Goal: Transaction & Acquisition: Purchase product/service

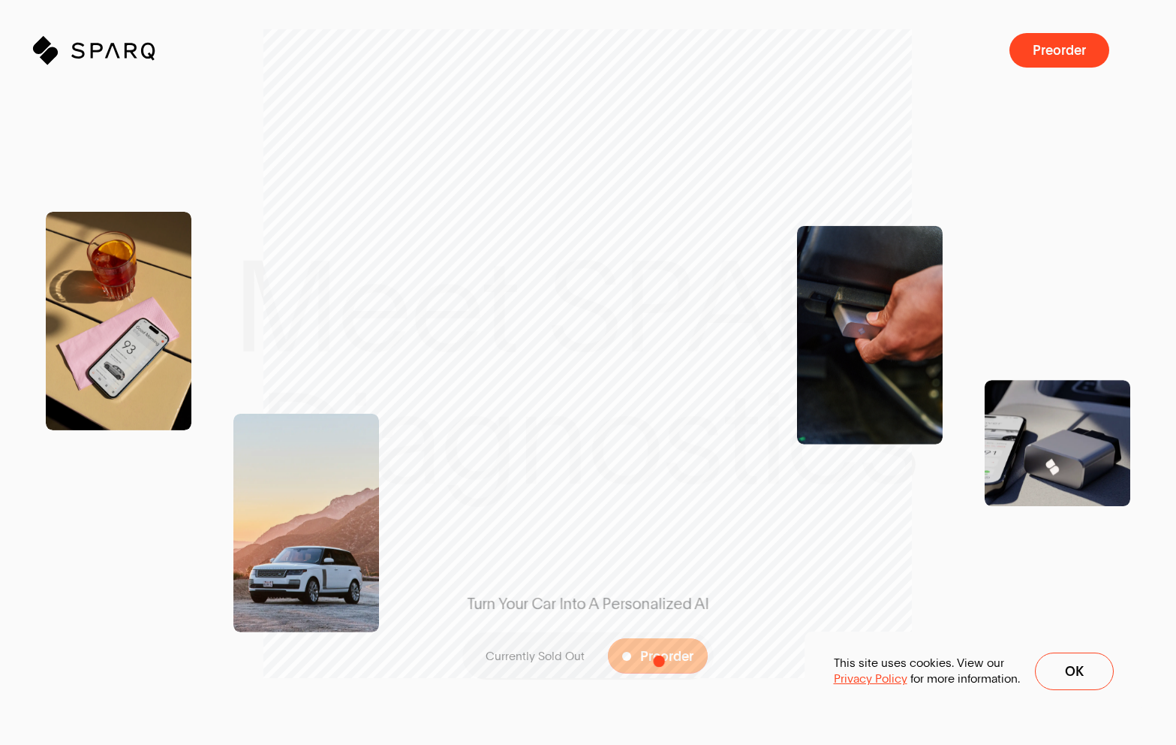
click at [660, 659] on span "Preorder" at bounding box center [666, 656] width 53 height 14
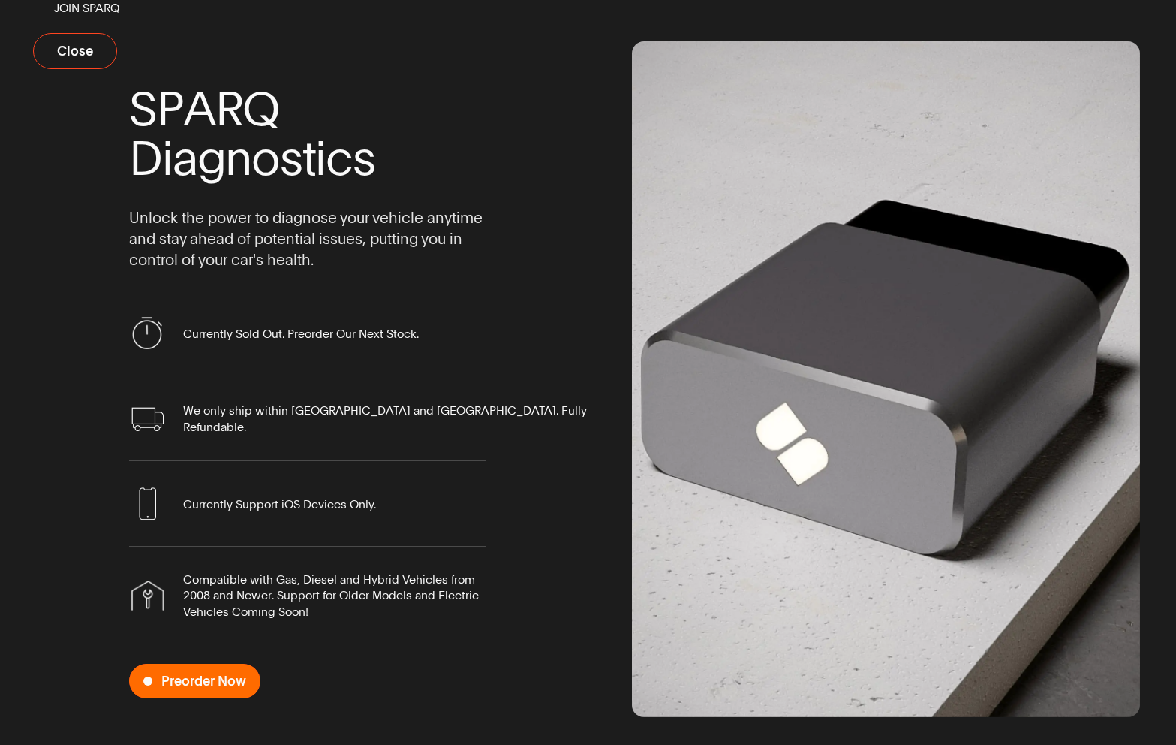
click at [206, 683] on span "Preorder Now" at bounding box center [203, 681] width 85 height 14
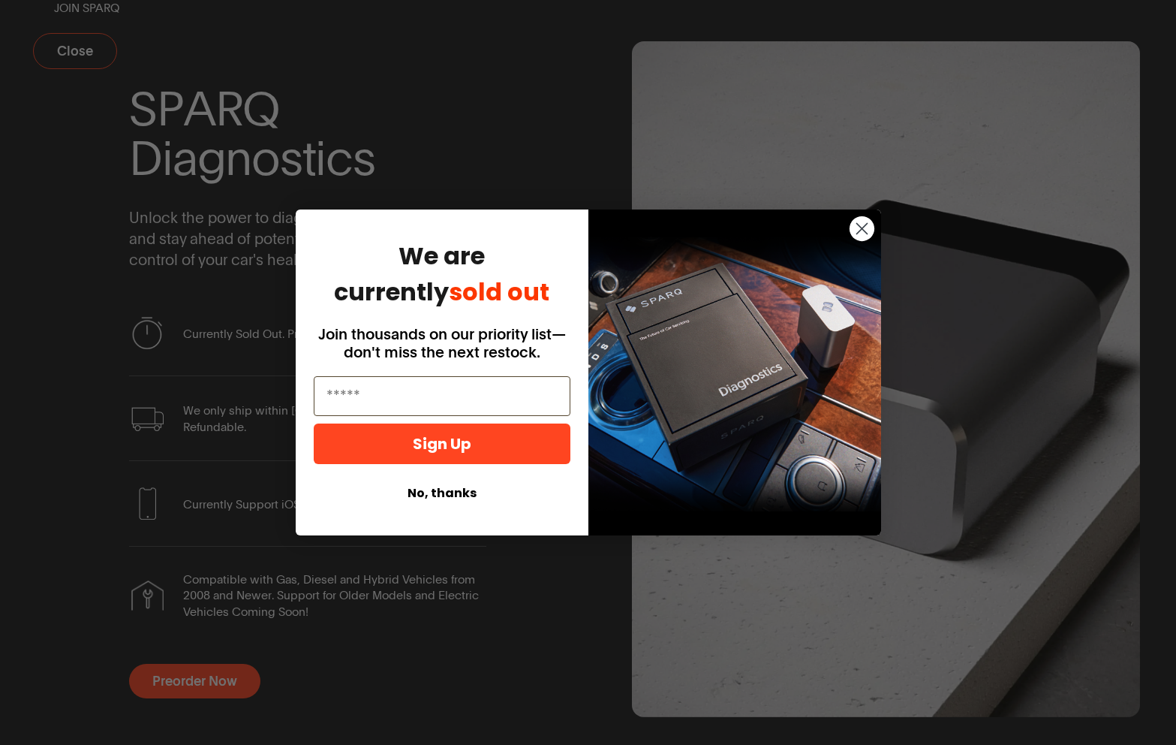
click at [859, 227] on circle "Close dialog" at bounding box center [861, 228] width 25 height 25
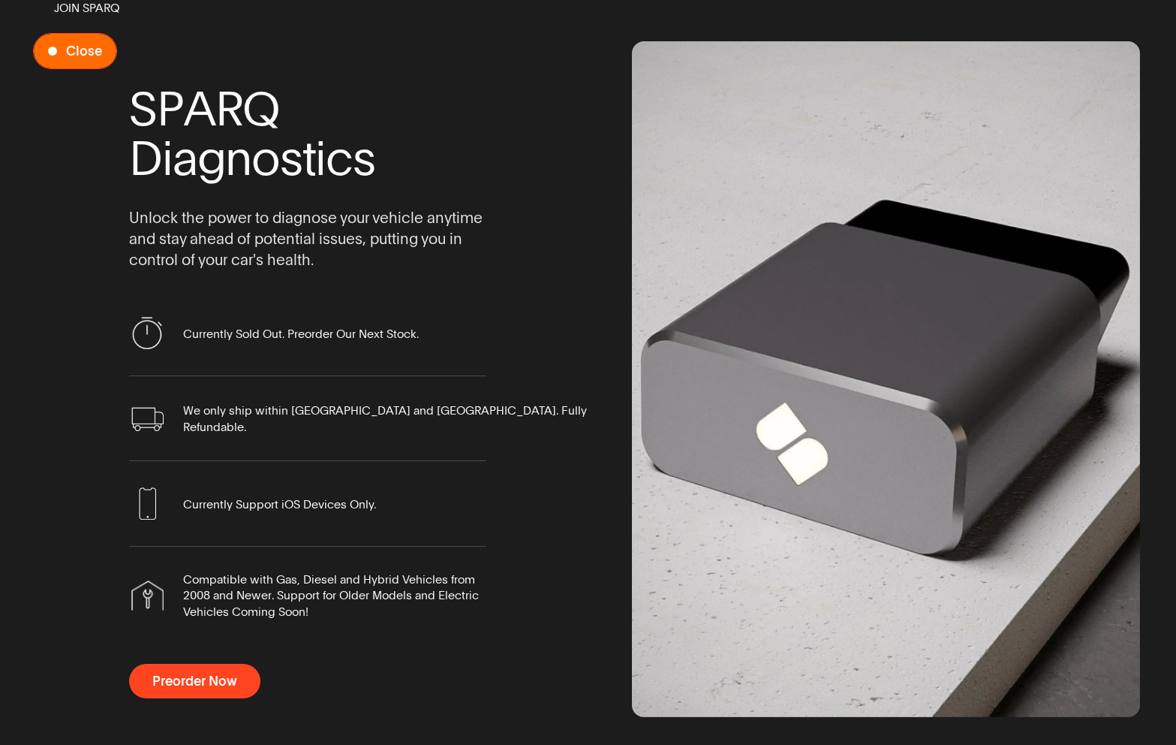
click at [78, 62] on button "Close" at bounding box center [75, 51] width 84 height 36
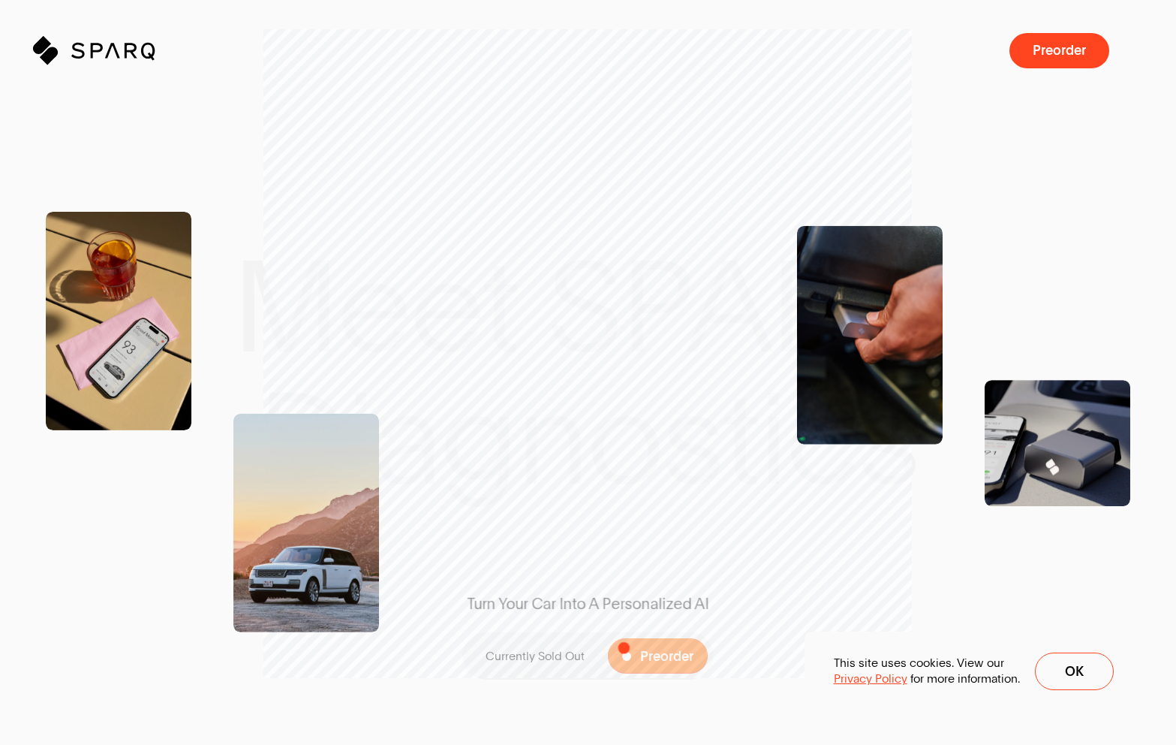
click at [649, 646] on span at bounding box center [658, 655] width 100 height 35
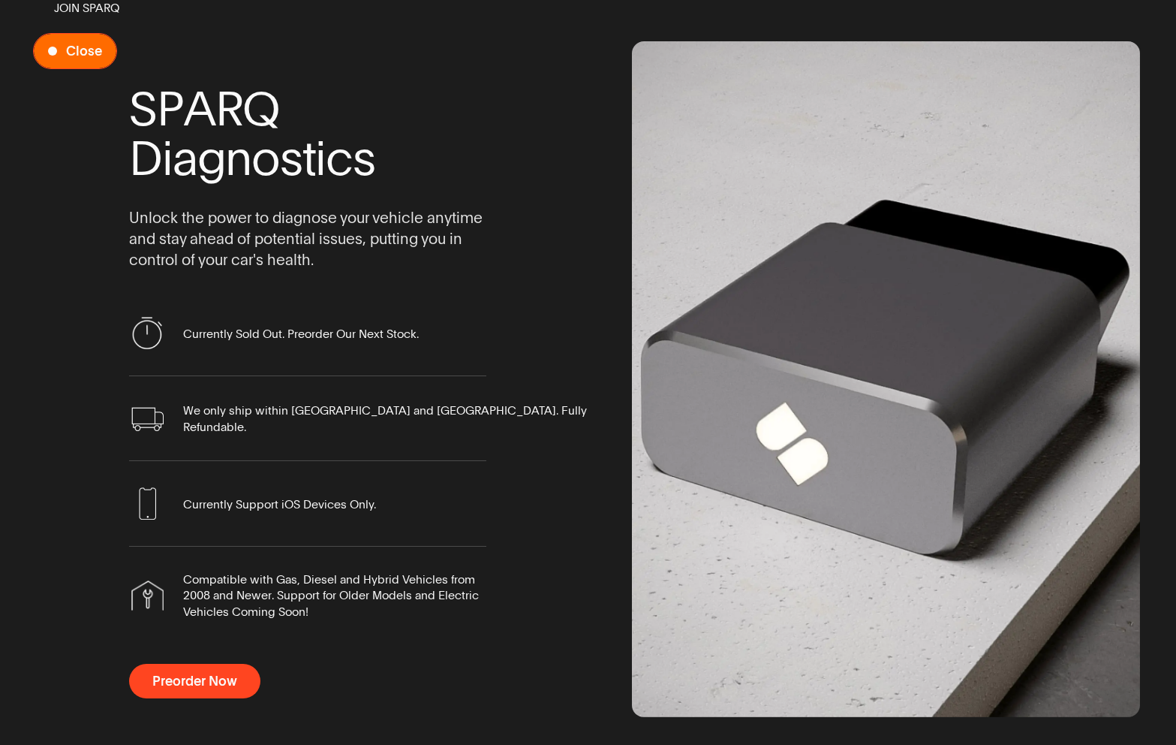
click at [95, 61] on button "Close" at bounding box center [75, 51] width 84 height 36
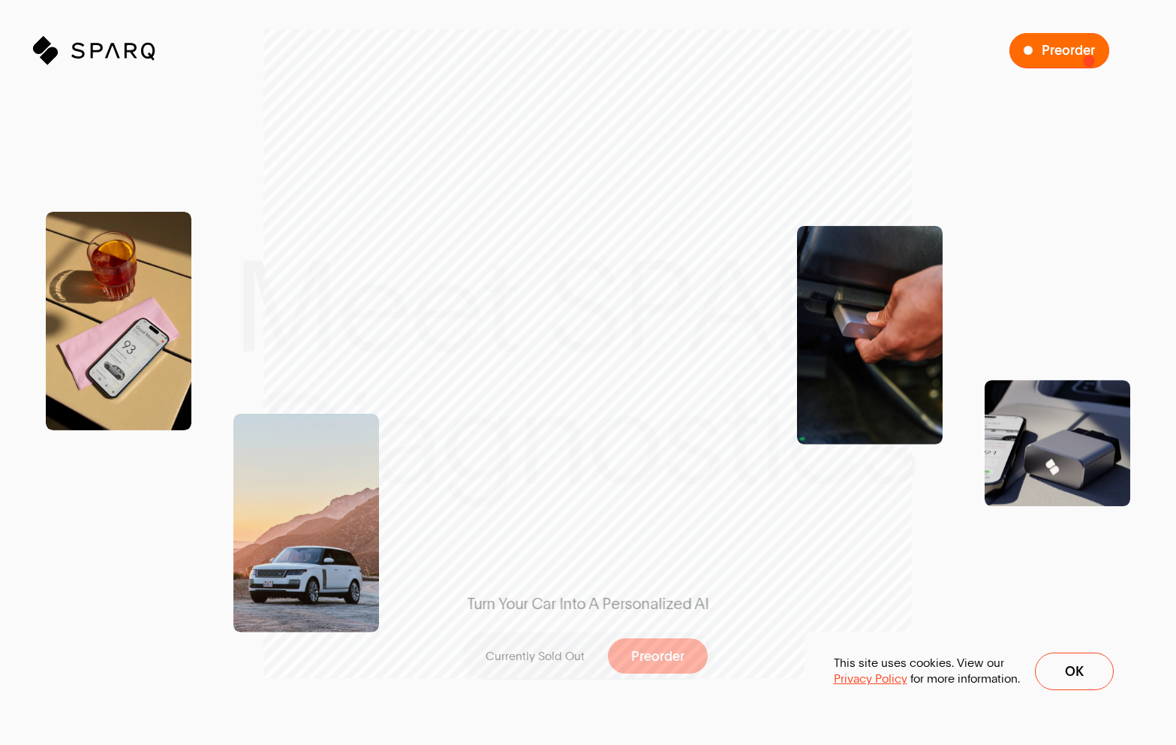
click at [1056, 44] on span "Preorder" at bounding box center [1068, 51] width 53 height 14
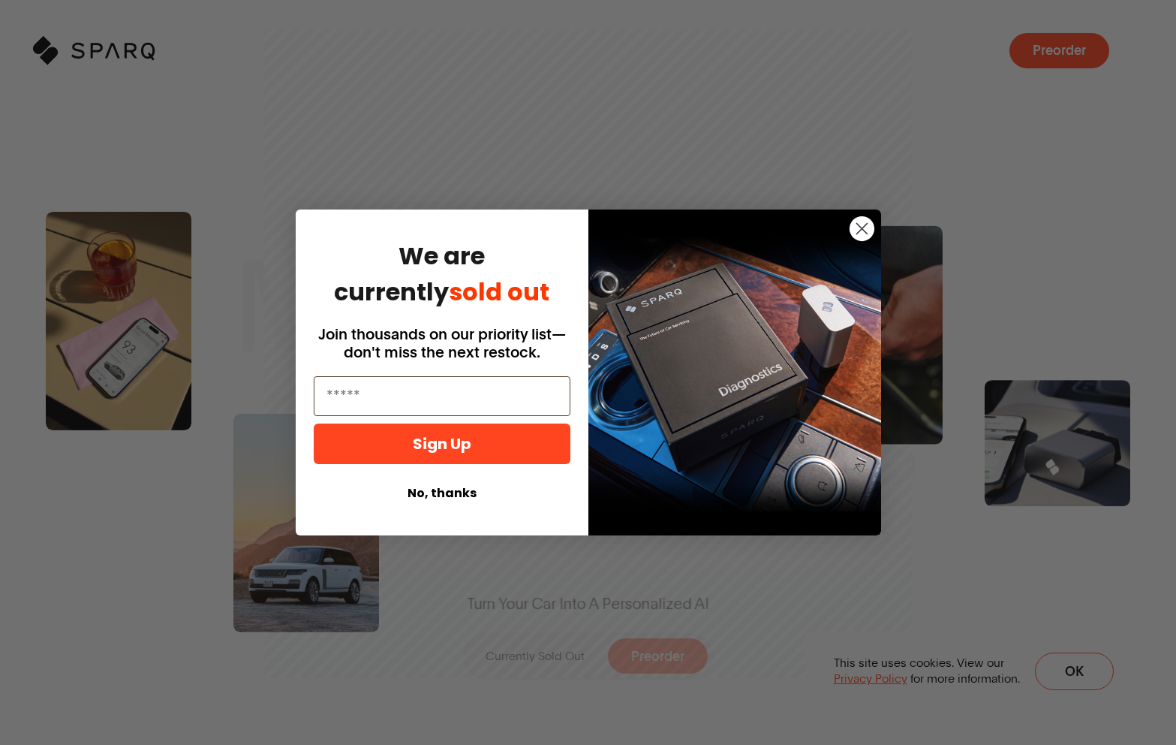
click at [856, 227] on circle "Close dialog" at bounding box center [861, 228] width 25 height 25
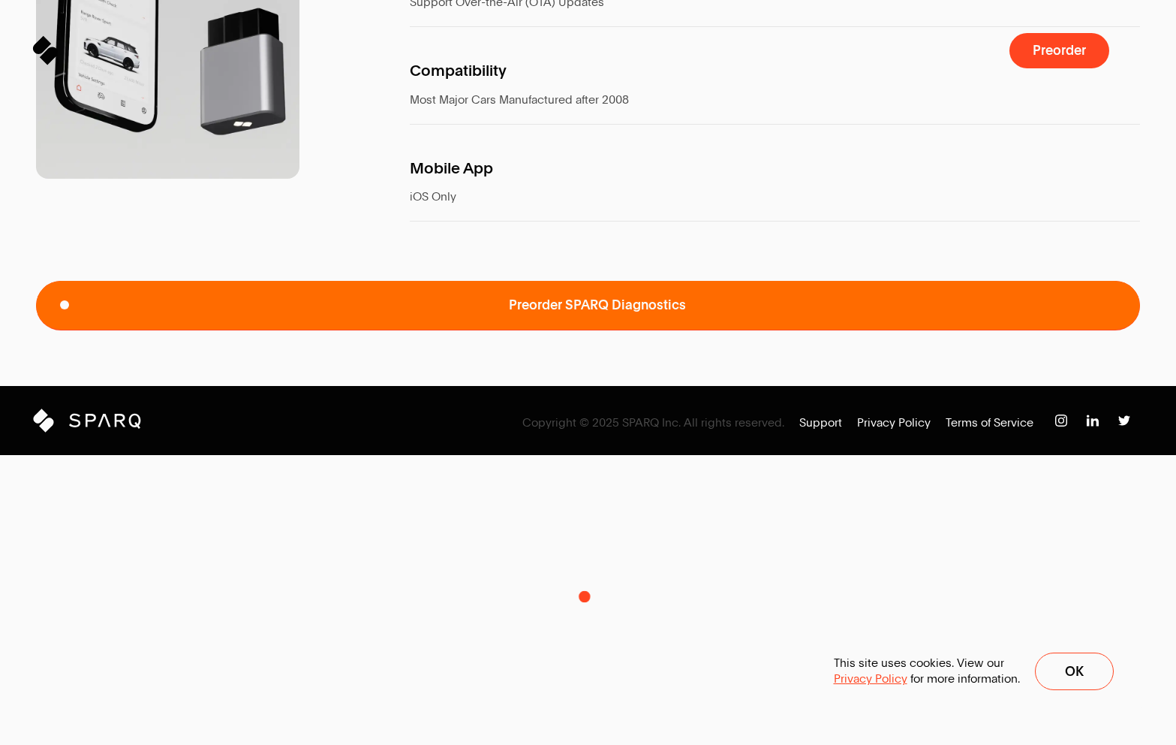
click at [585, 311] on span "Preorder SPARQ Diagnostics" at bounding box center [597, 305] width 177 height 14
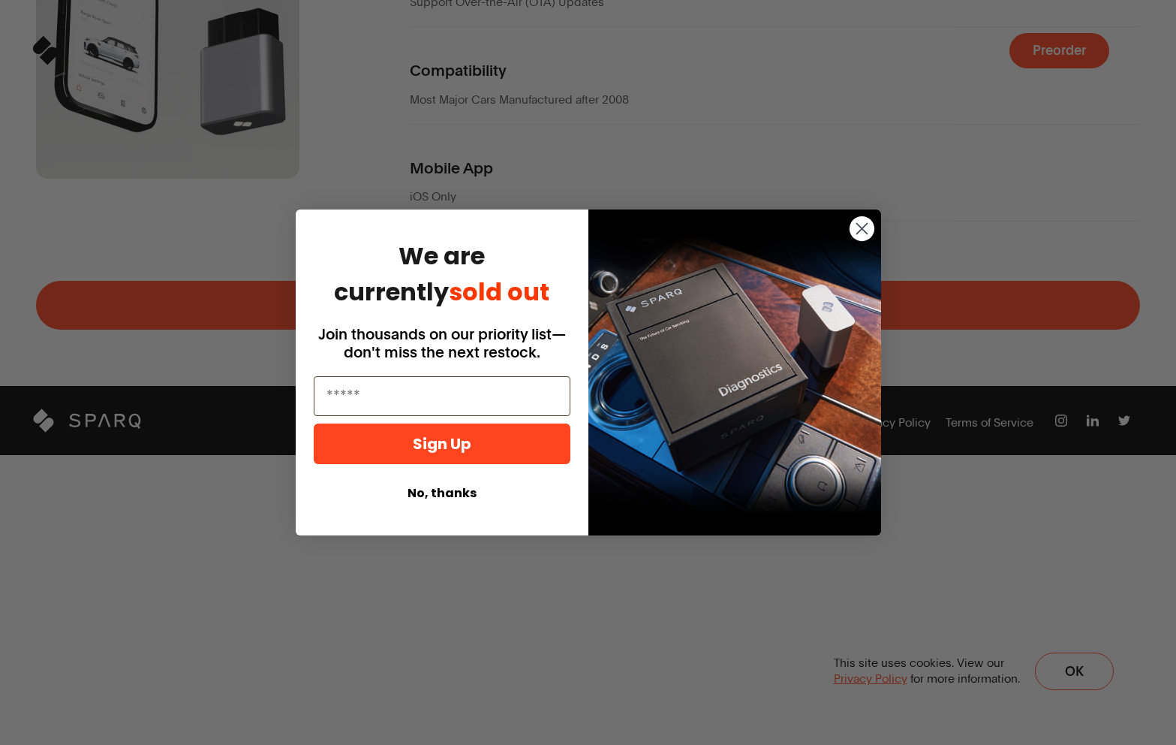
click at [864, 229] on circle "Close dialog" at bounding box center [861, 228] width 25 height 25
